Goal: Task Accomplishment & Management: Complete application form

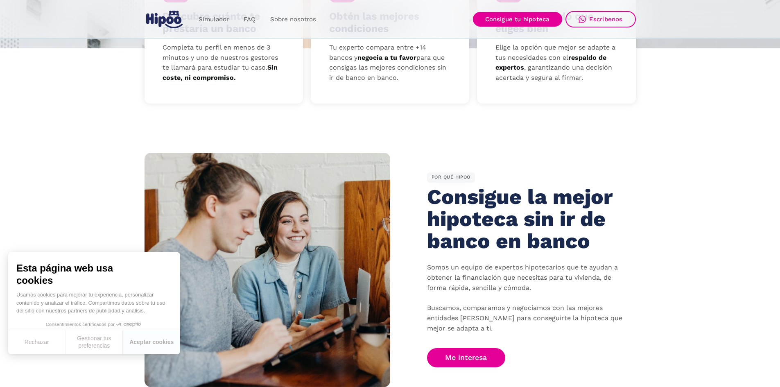
scroll to position [410, 0]
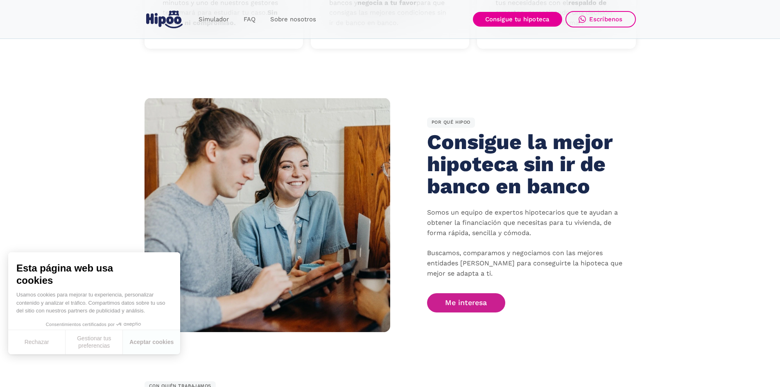
click at [466, 302] on link "Me interesa" at bounding box center [466, 302] width 79 height 19
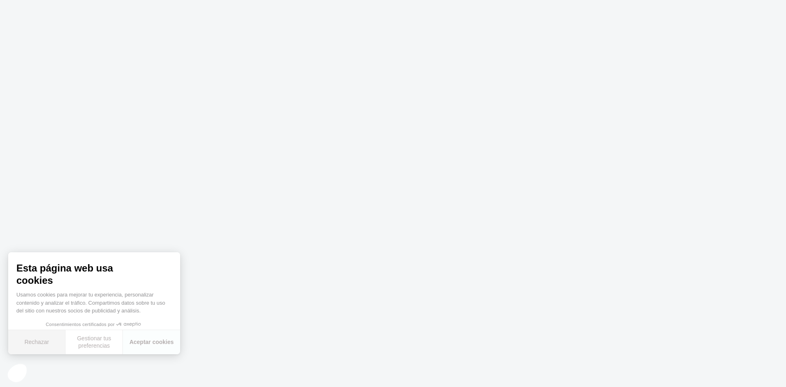
click at [37, 339] on font "Rechazar" at bounding box center [37, 342] width 25 height 7
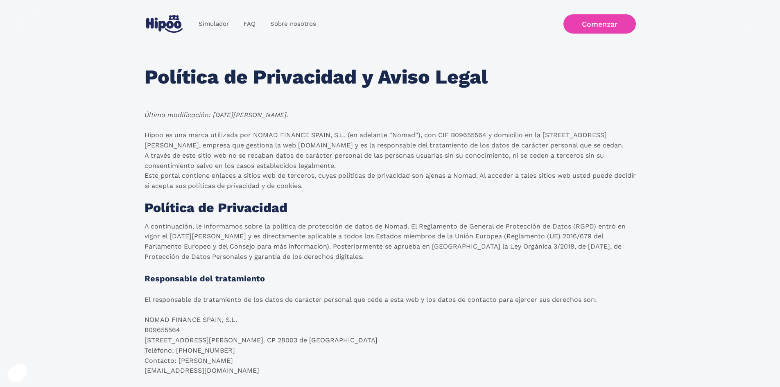
click at [591, 23] on link "Comenzar" at bounding box center [600, 23] width 72 height 19
